Goal: Information Seeking & Learning: Find specific fact

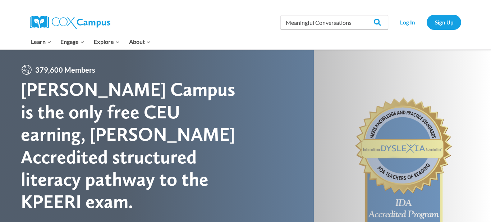
type input "Meaningful Conversations"
click at [360, 15] on input "Search" at bounding box center [374, 22] width 28 height 14
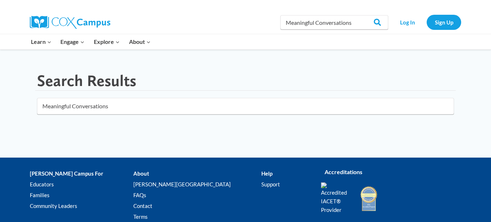
click at [326, 108] on input "Meaningful Conversations" at bounding box center [245, 106] width 417 height 17
click button "submit" at bounding box center [0, 0] width 0 height 0
click at [441, 26] on link "Sign Up" at bounding box center [444, 22] width 35 height 15
